Goal: Task Accomplishment & Management: Manage account settings

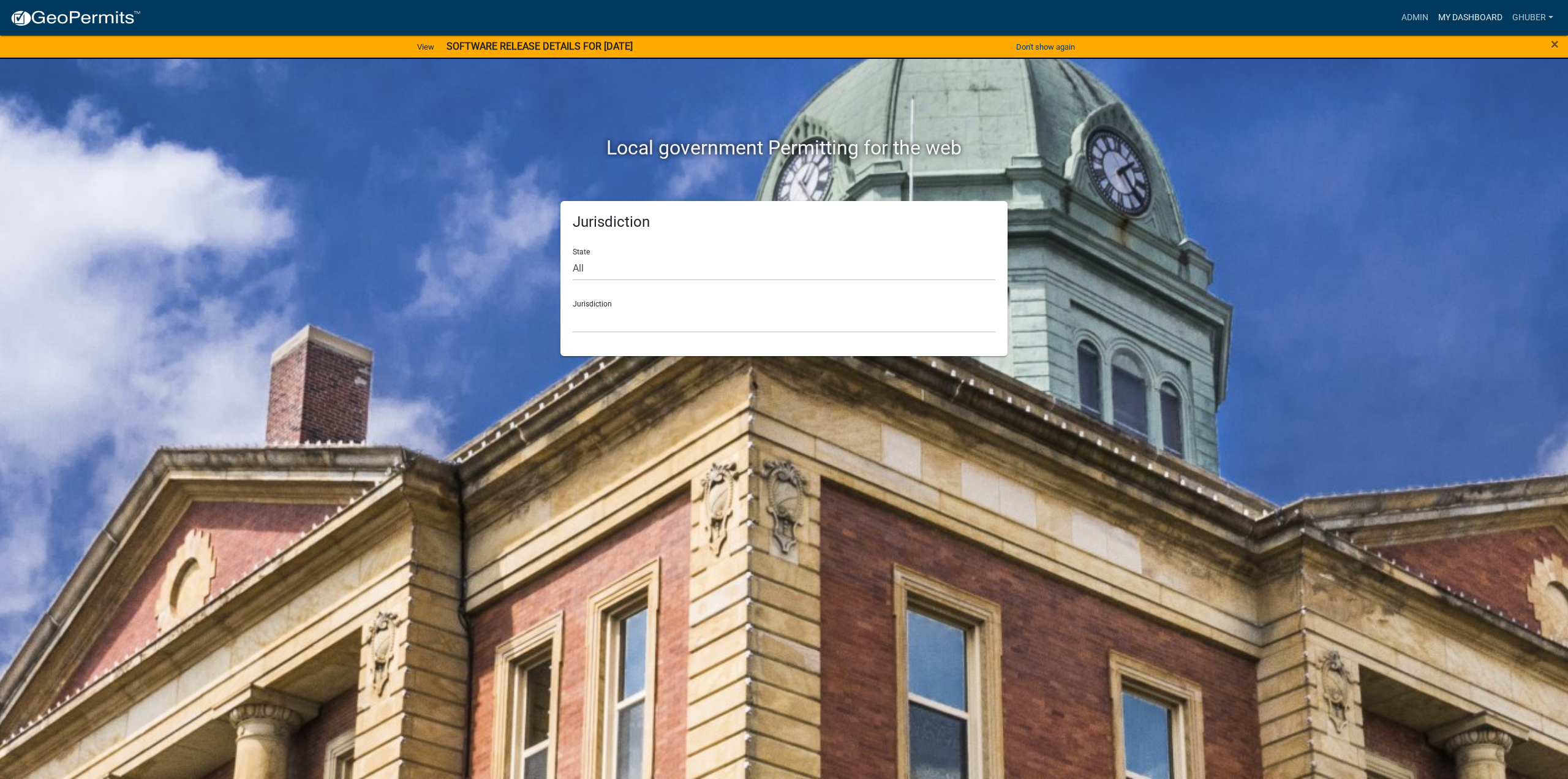
click at [1460, 21] on link "My Dashboard" at bounding box center [1470, 17] width 74 height 23
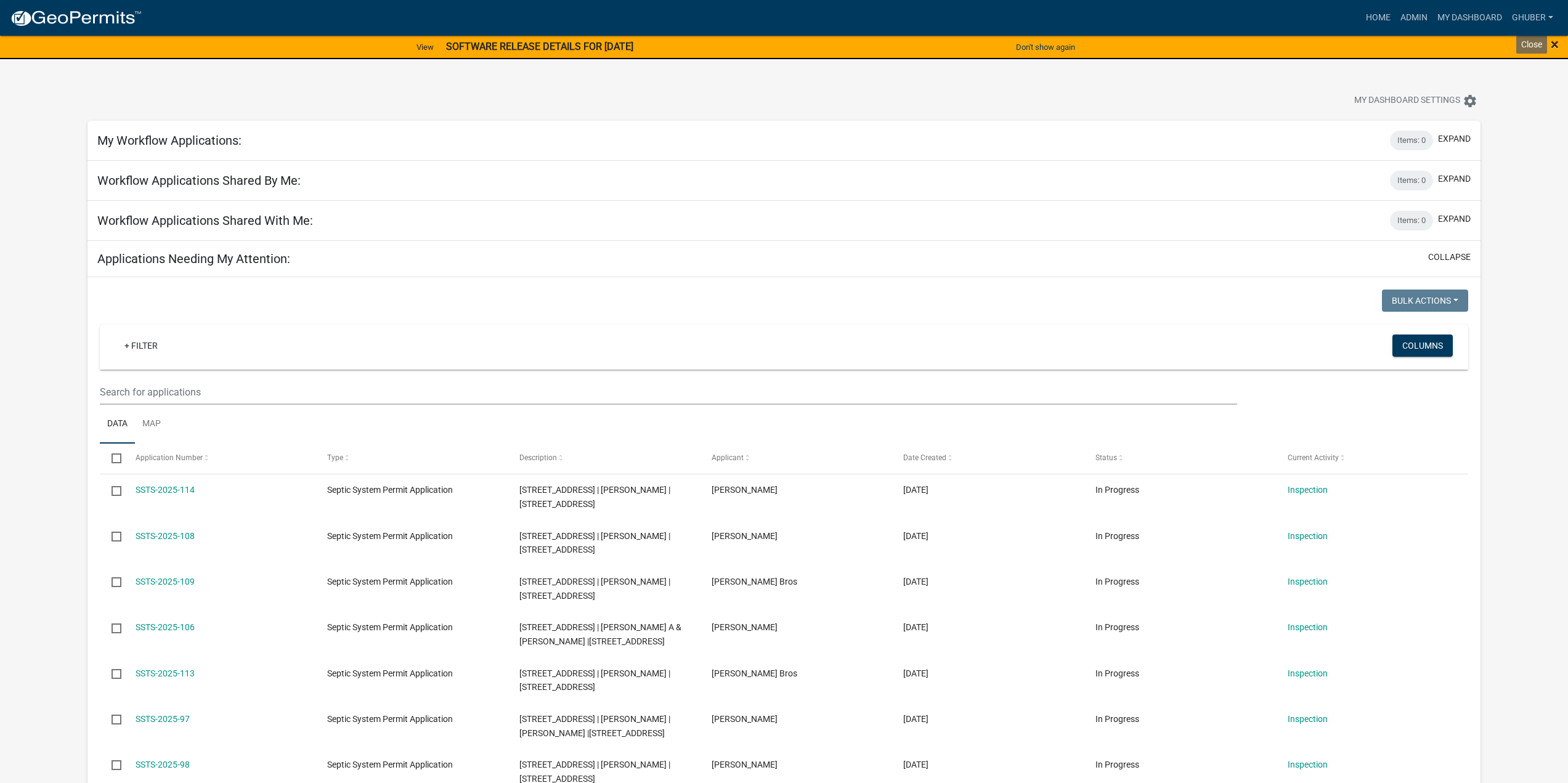
click at [1552, 44] on span "×" at bounding box center [1555, 44] width 8 height 17
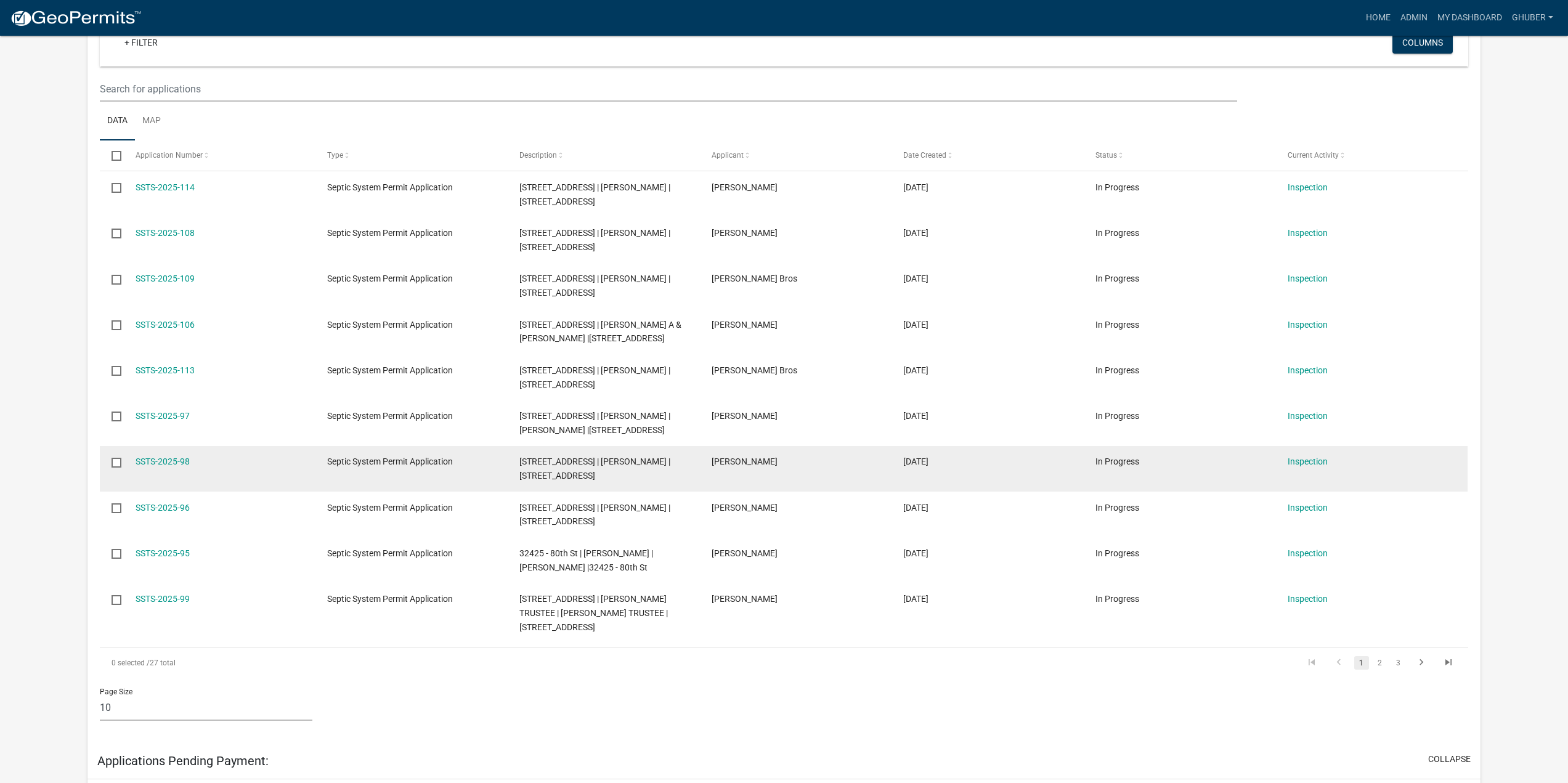
scroll to position [369, 0]
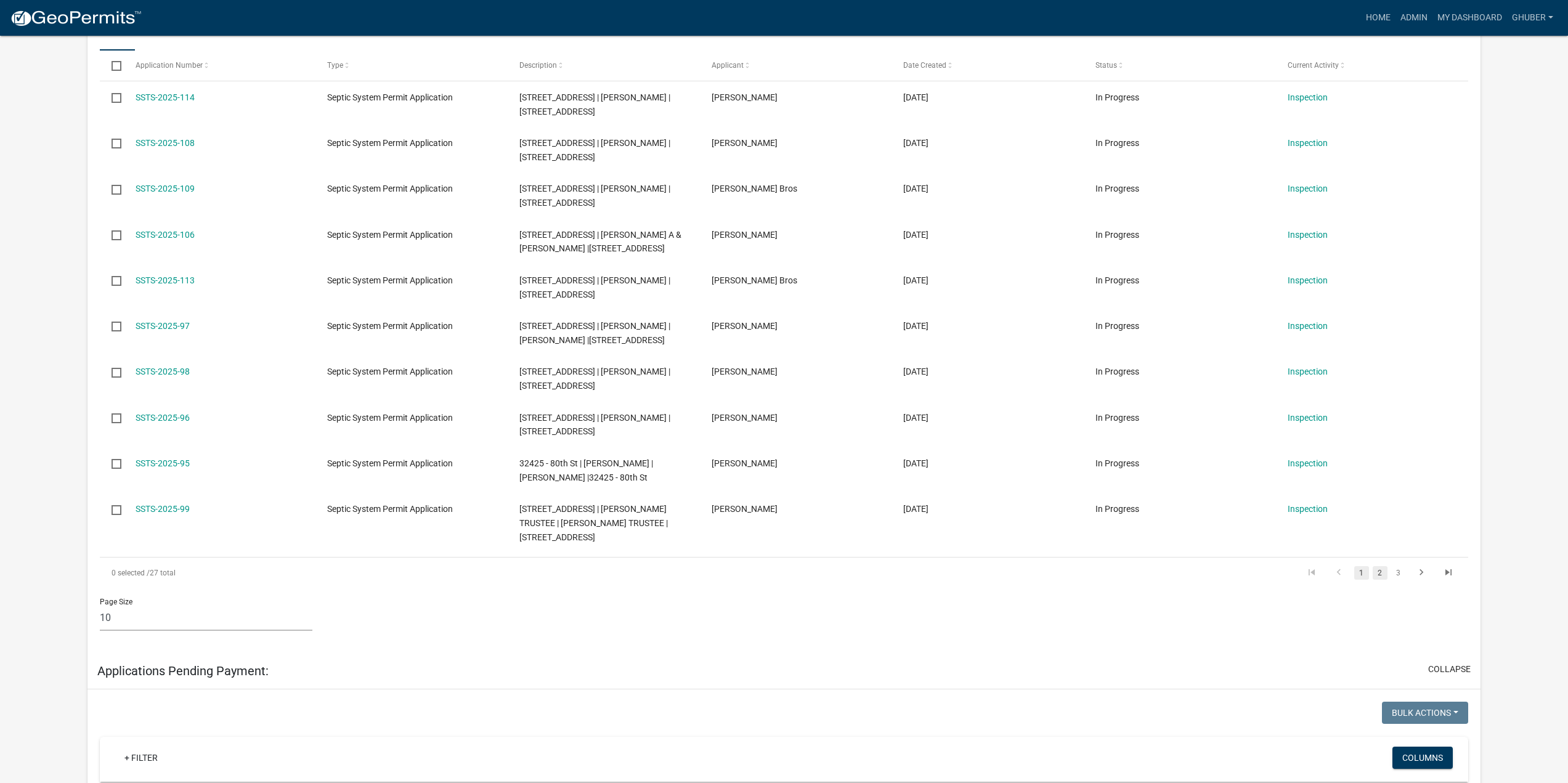
click at [1381, 577] on link "2" at bounding box center [1381, 573] width 15 height 13
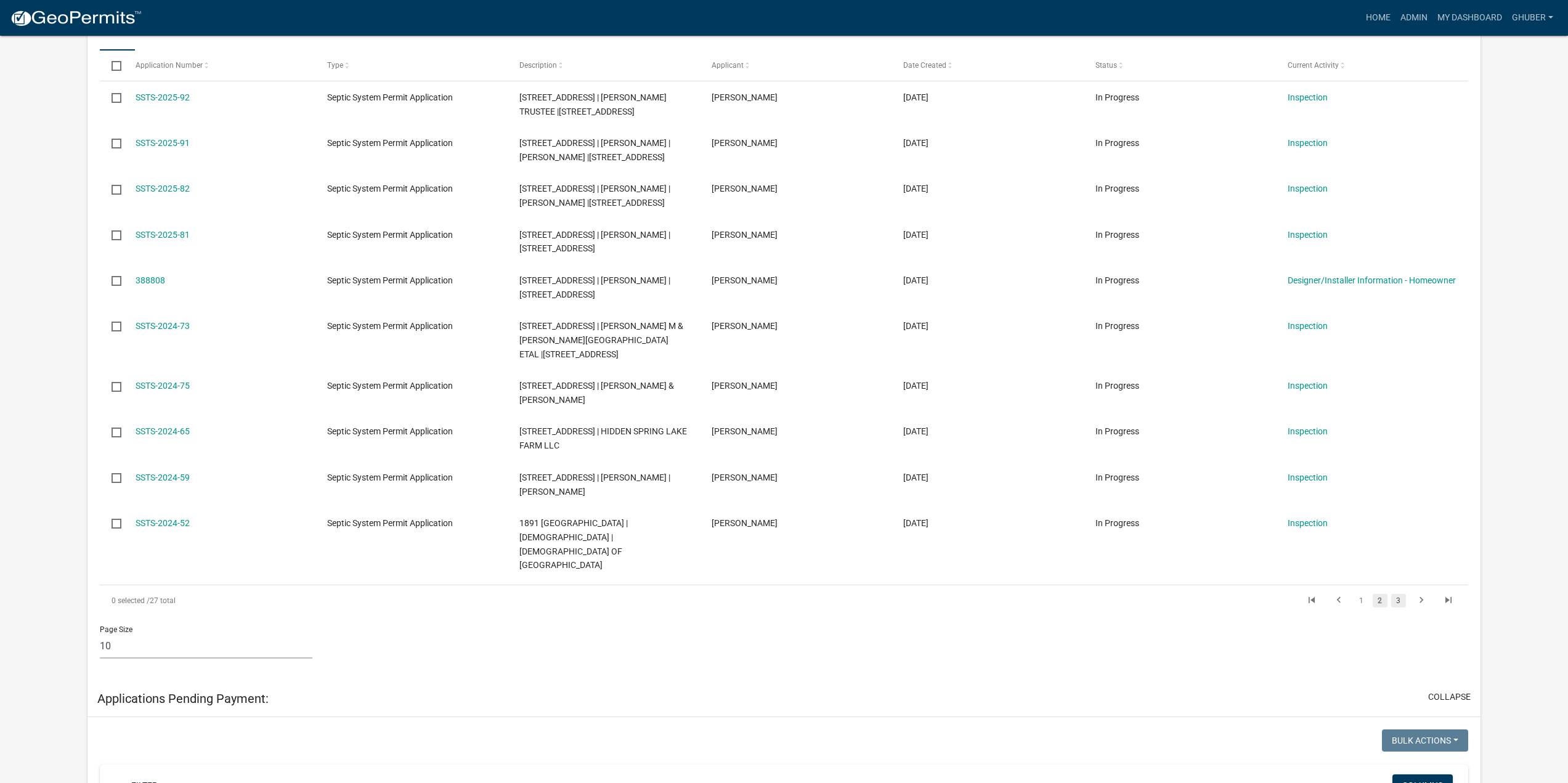
click at [1399, 594] on link "3" at bounding box center [1399, 600] width 15 height 13
